Goal: Navigation & Orientation: Find specific page/section

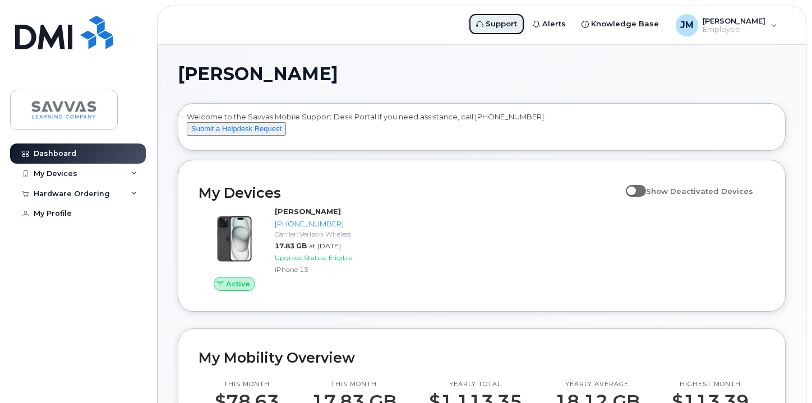
click at [517, 24] on span "Support" at bounding box center [501, 24] width 31 height 11
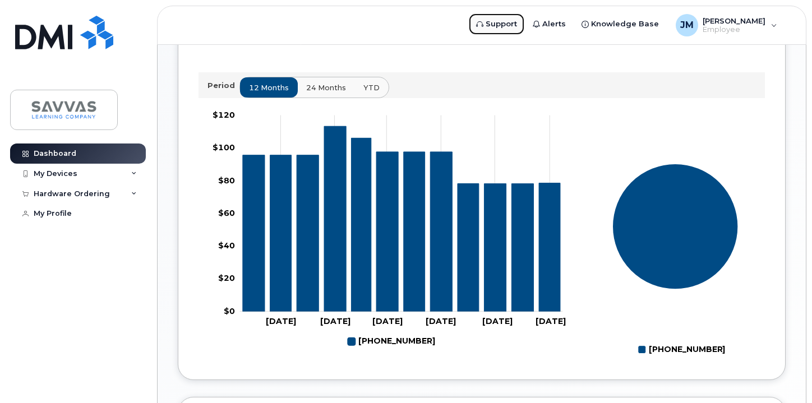
scroll to position [363, 0]
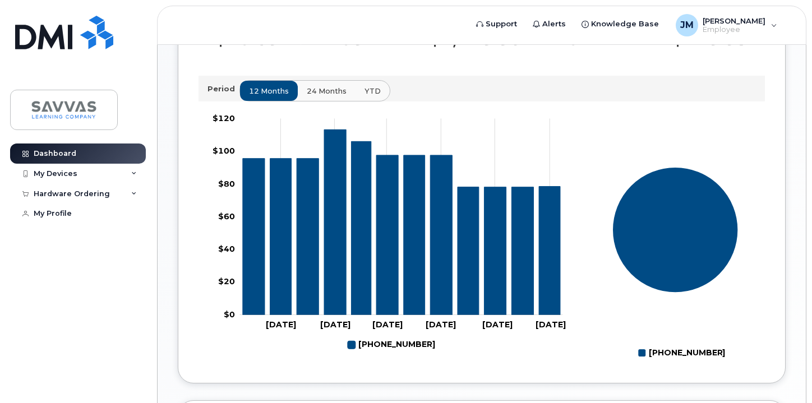
click at [327, 96] on span "24 months" at bounding box center [327, 91] width 40 height 11
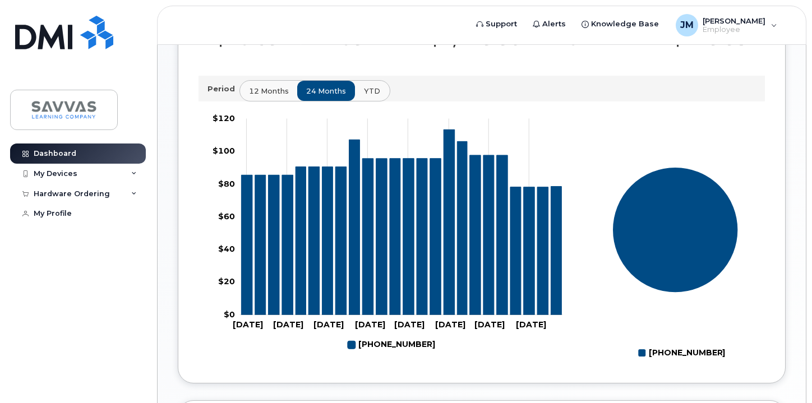
click at [370, 96] on span "YTD" at bounding box center [372, 91] width 16 height 11
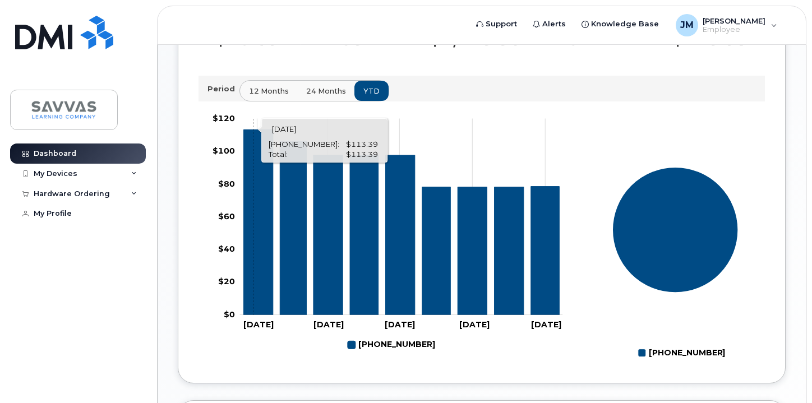
click at [253, 173] on icon "718-930-9564" at bounding box center [258, 223] width 29 height 186
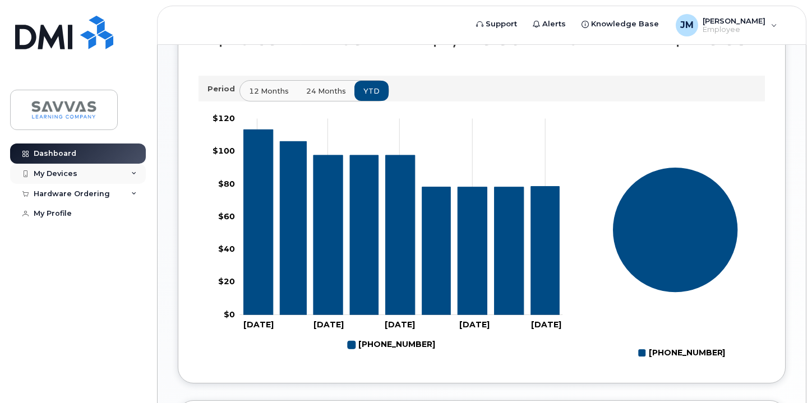
click at [61, 173] on div "My Devices" at bounding box center [56, 173] width 44 height 9
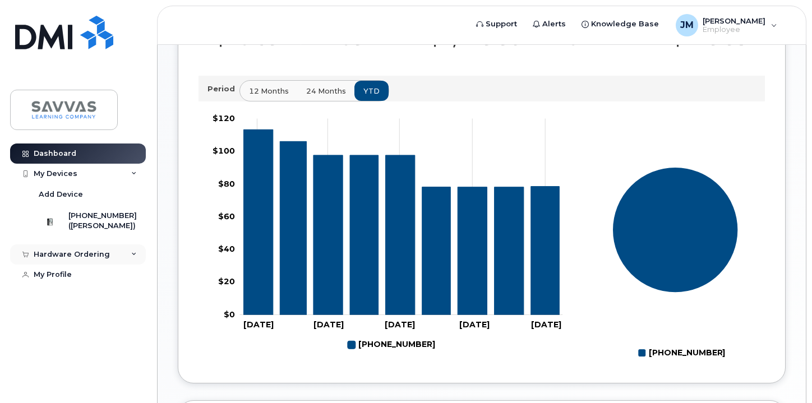
click at [69, 259] on div "Hardware Ordering" at bounding box center [72, 254] width 76 height 9
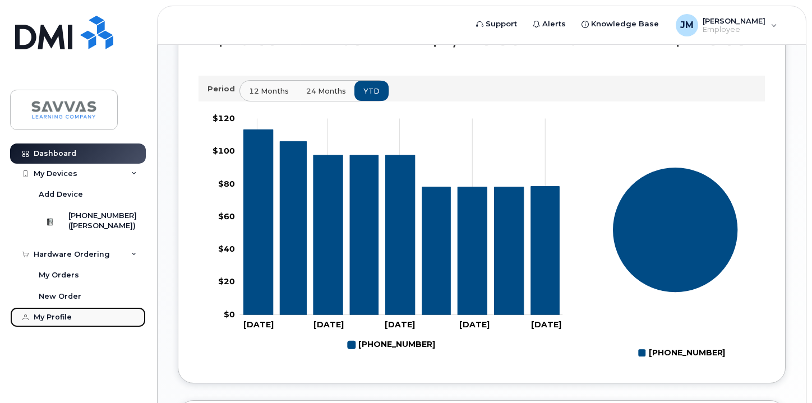
click at [51, 322] on div "My Profile" at bounding box center [53, 317] width 38 height 9
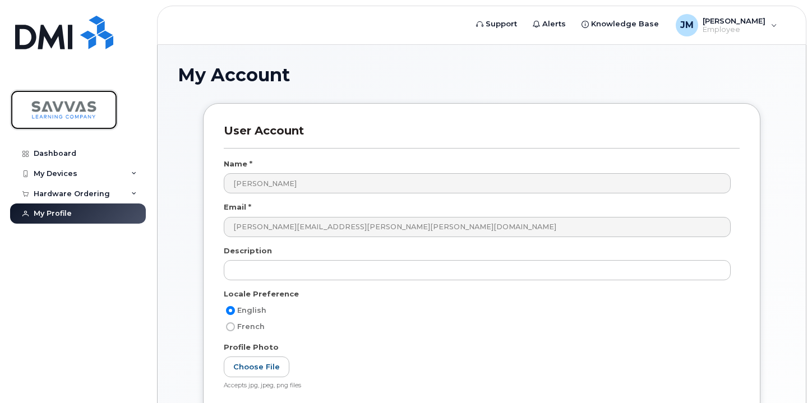
click at [68, 112] on img at bounding box center [64, 110] width 86 height 33
